Goal: Communication & Community: Answer question/provide support

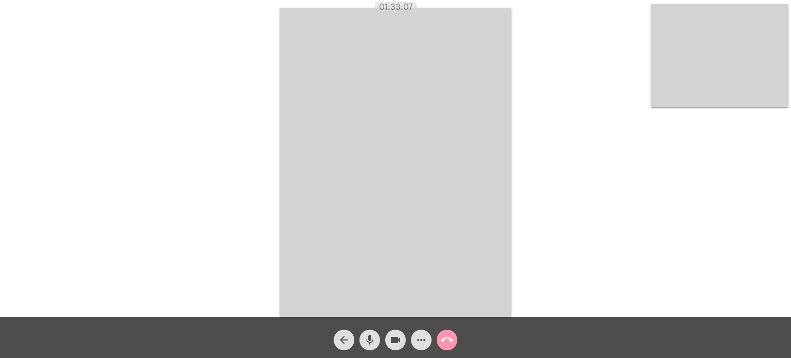
click at [617, 329] on div "arrow_back mic videocam more_horiz call_end" at bounding box center [395, 337] width 791 height 41
drag, startPoint x: 457, startPoint y: 351, endPoint x: 449, endPoint y: 354, distance: 8.6
click at [448, 348] on div "arrow_back mic videocam more_horiz call_end" at bounding box center [395, 337] width 791 height 41
drag, startPoint x: 477, startPoint y: 339, endPoint x: 449, endPoint y: 350, distance: 29.8
click at [449, 349] on div "arrow_back mic videocam more_horiz call_end" at bounding box center [395, 337] width 791 height 41
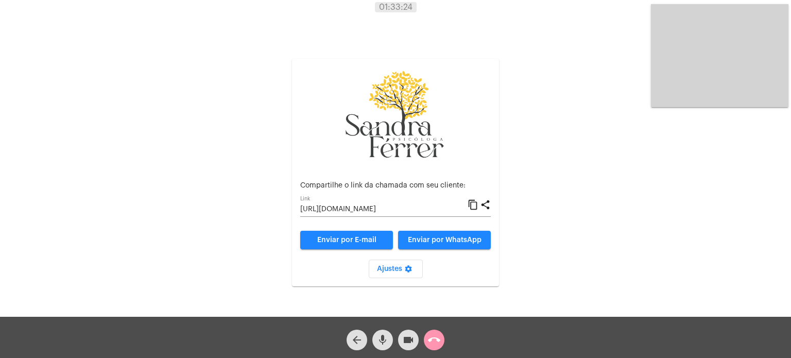
click at [440, 338] on mat-icon "call_end" at bounding box center [434, 340] width 12 height 12
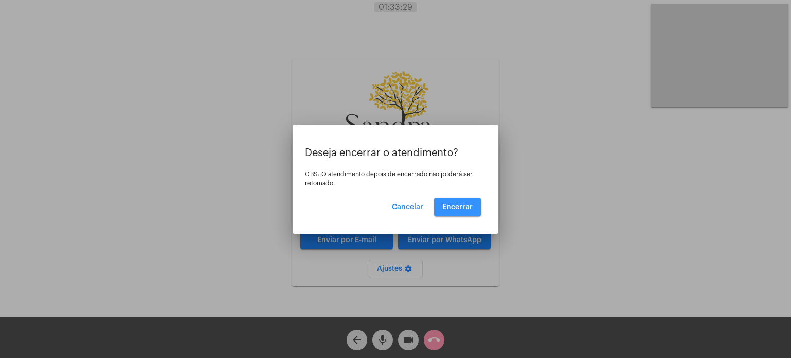
click at [453, 202] on button "Encerrar" at bounding box center [457, 207] width 47 height 19
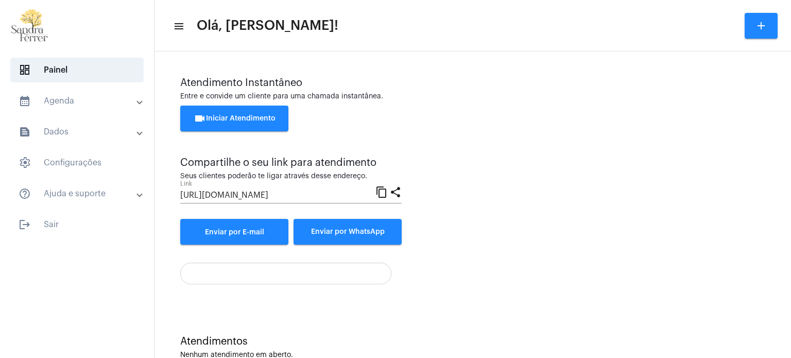
click at [248, 114] on button "videocam Iniciar Atendimento" at bounding box center [234, 119] width 108 height 26
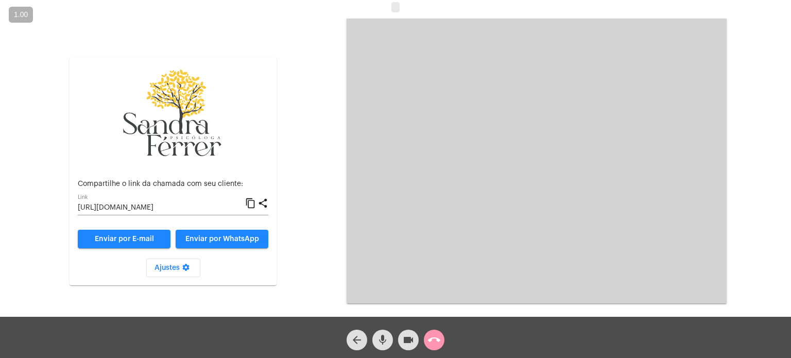
click at [247, 203] on mat-icon "content_copy" at bounding box center [250, 203] width 11 height 12
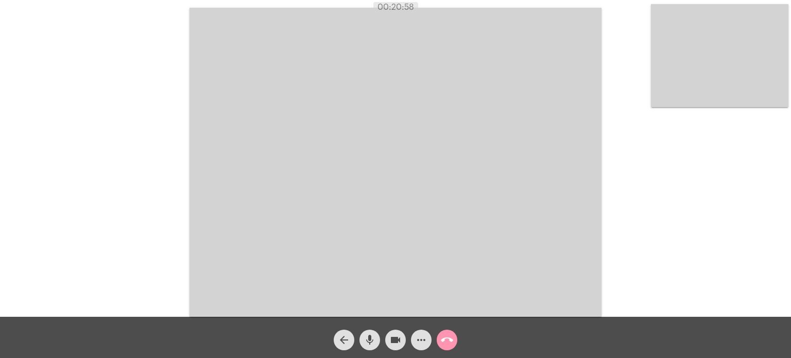
click at [612, 76] on div "Acessando Câmera e Microfone..." at bounding box center [395, 161] width 789 height 317
click at [621, 91] on div "Acessando Câmera e Microfone..." at bounding box center [395, 161] width 789 height 317
drag, startPoint x: 527, startPoint y: 130, endPoint x: 472, endPoint y: 357, distance: 233.4
click at [518, 238] on video at bounding box center [396, 162] width 412 height 309
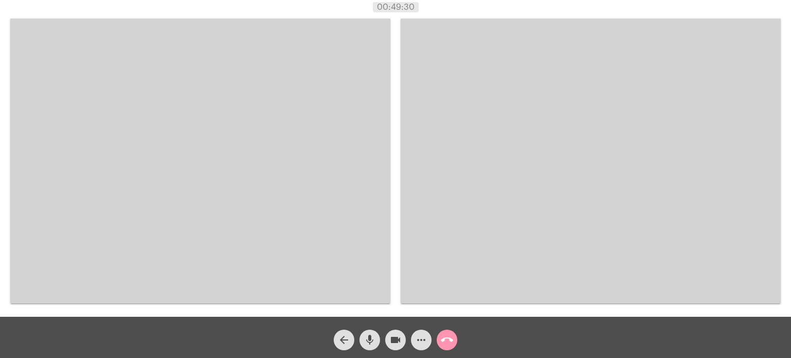
drag, startPoint x: 431, startPoint y: 113, endPoint x: 234, endPoint y: 55, distance: 204.7
click at [234, 55] on video at bounding box center [200, 161] width 380 height 285
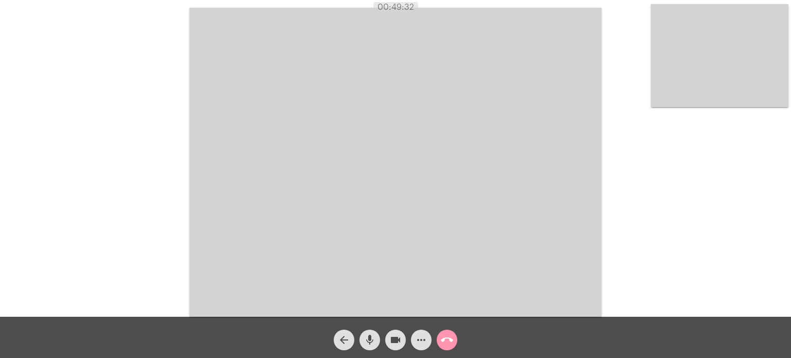
click at [450, 79] on video at bounding box center [396, 162] width 412 height 309
